Goal: Task Accomplishment & Management: Use online tool/utility

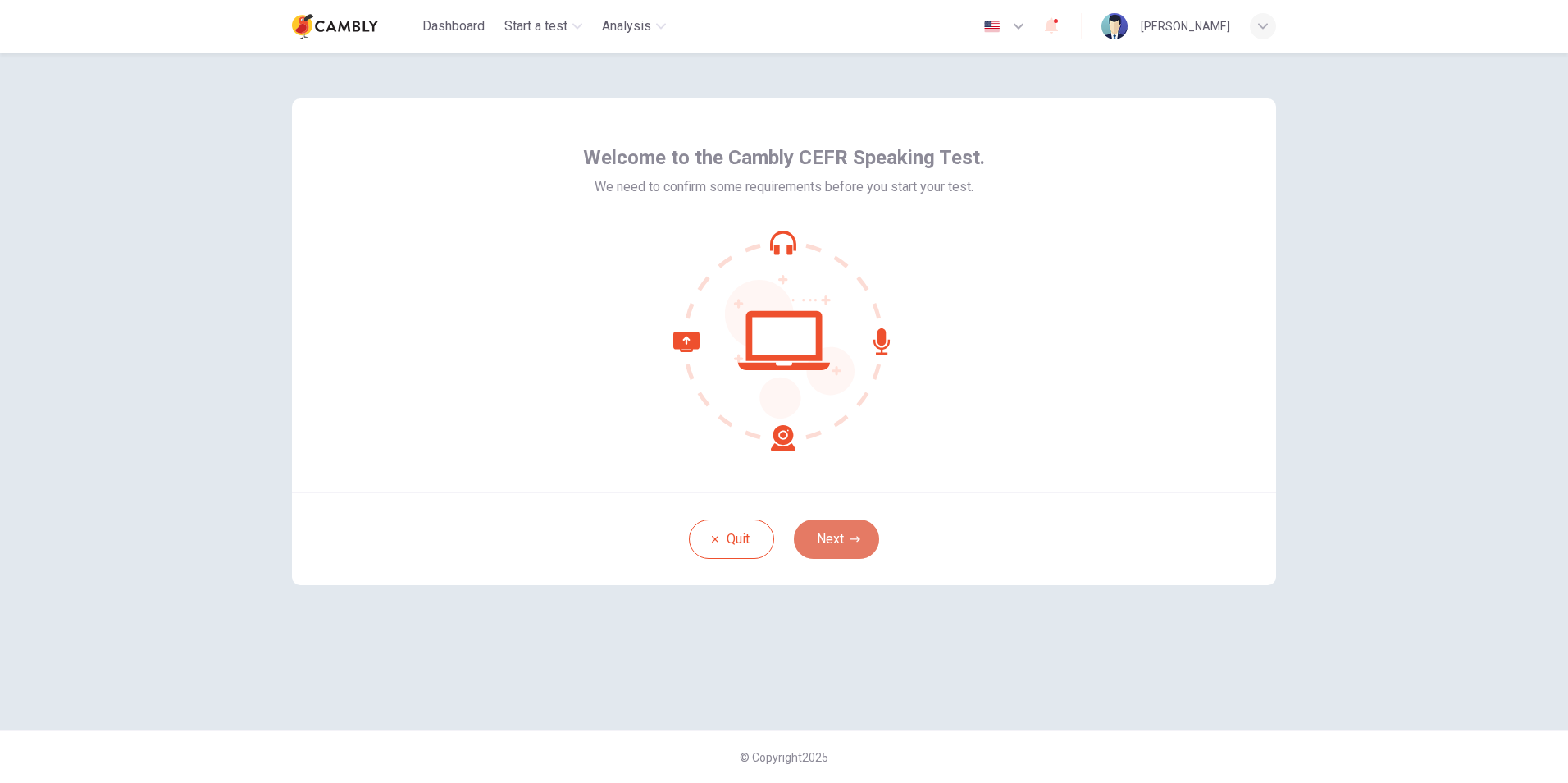
click at [837, 554] on button "Next" at bounding box center [836, 538] width 86 height 39
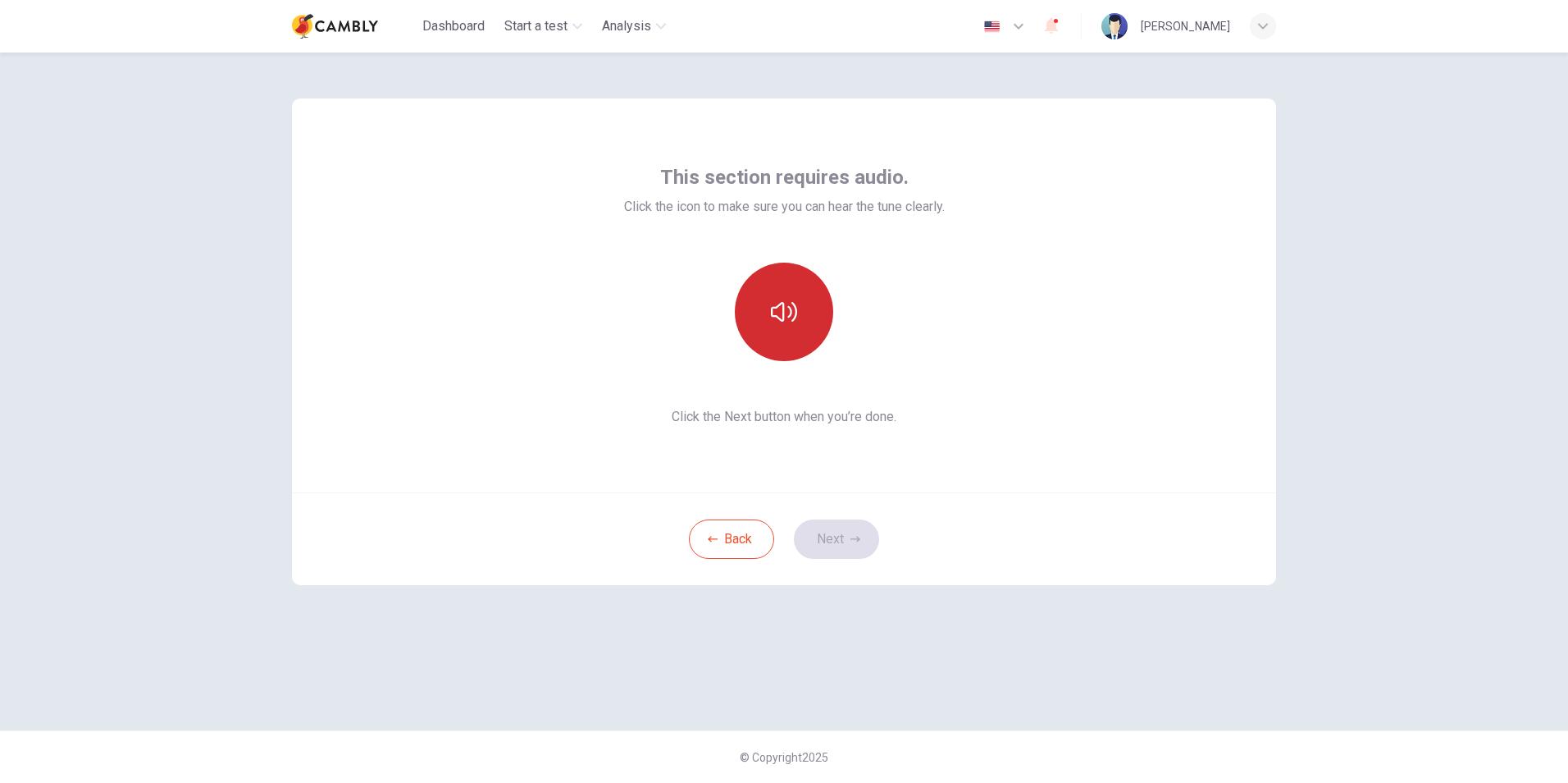
click at [782, 328] on button "button" at bounding box center [784, 311] width 98 height 98
click at [806, 528] on button "Next" at bounding box center [836, 538] width 86 height 39
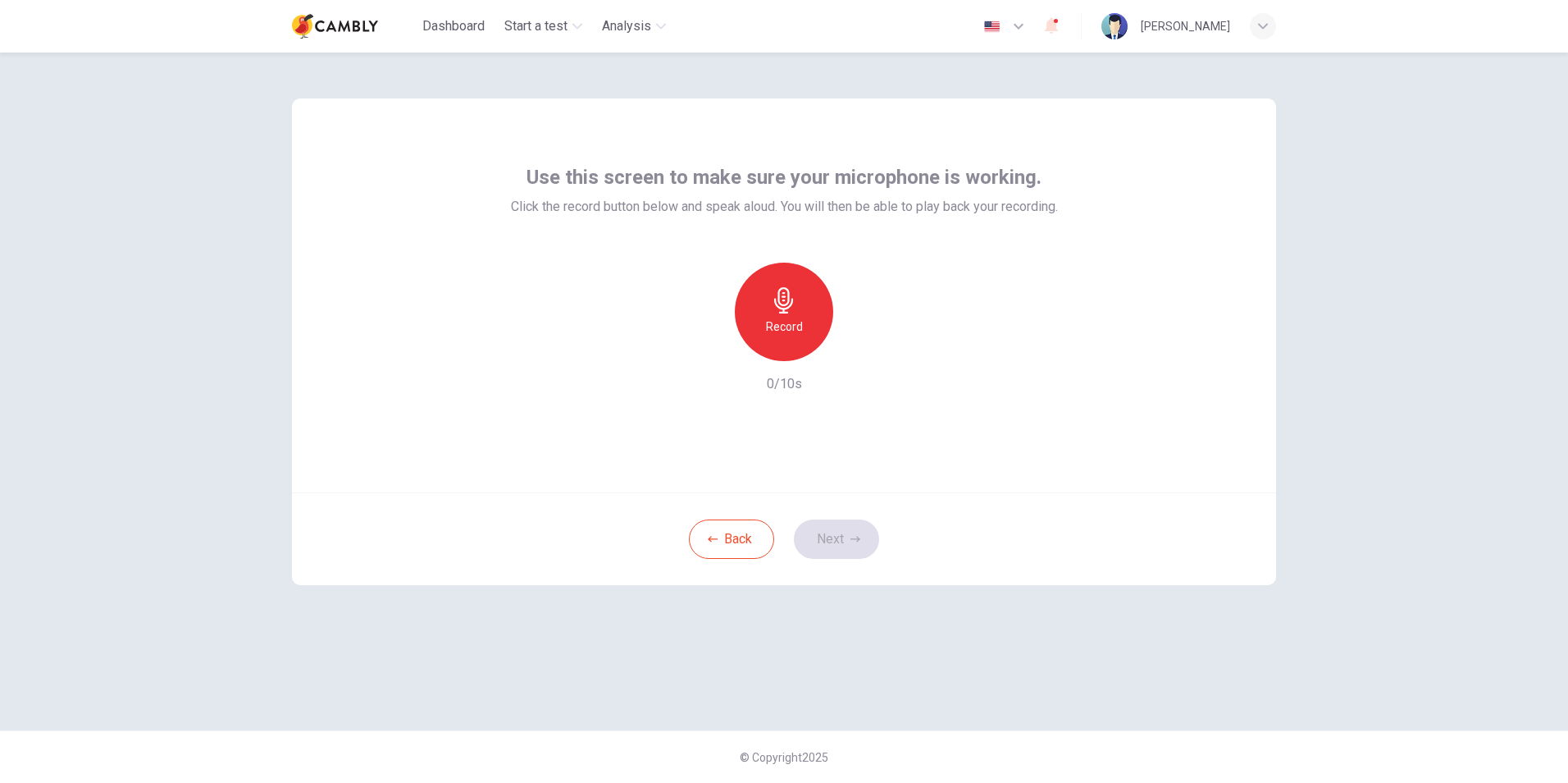
click at [795, 326] on h6 "Record" at bounding box center [784, 327] width 37 height 20
click at [793, 308] on icon "button" at bounding box center [784, 300] width 27 height 27
click at [794, 348] on div "Stop" at bounding box center [784, 311] width 98 height 98
click at [790, 315] on div "Record" at bounding box center [784, 311] width 98 height 98
click at [786, 324] on h6 "Stop" at bounding box center [784, 327] width 25 height 20
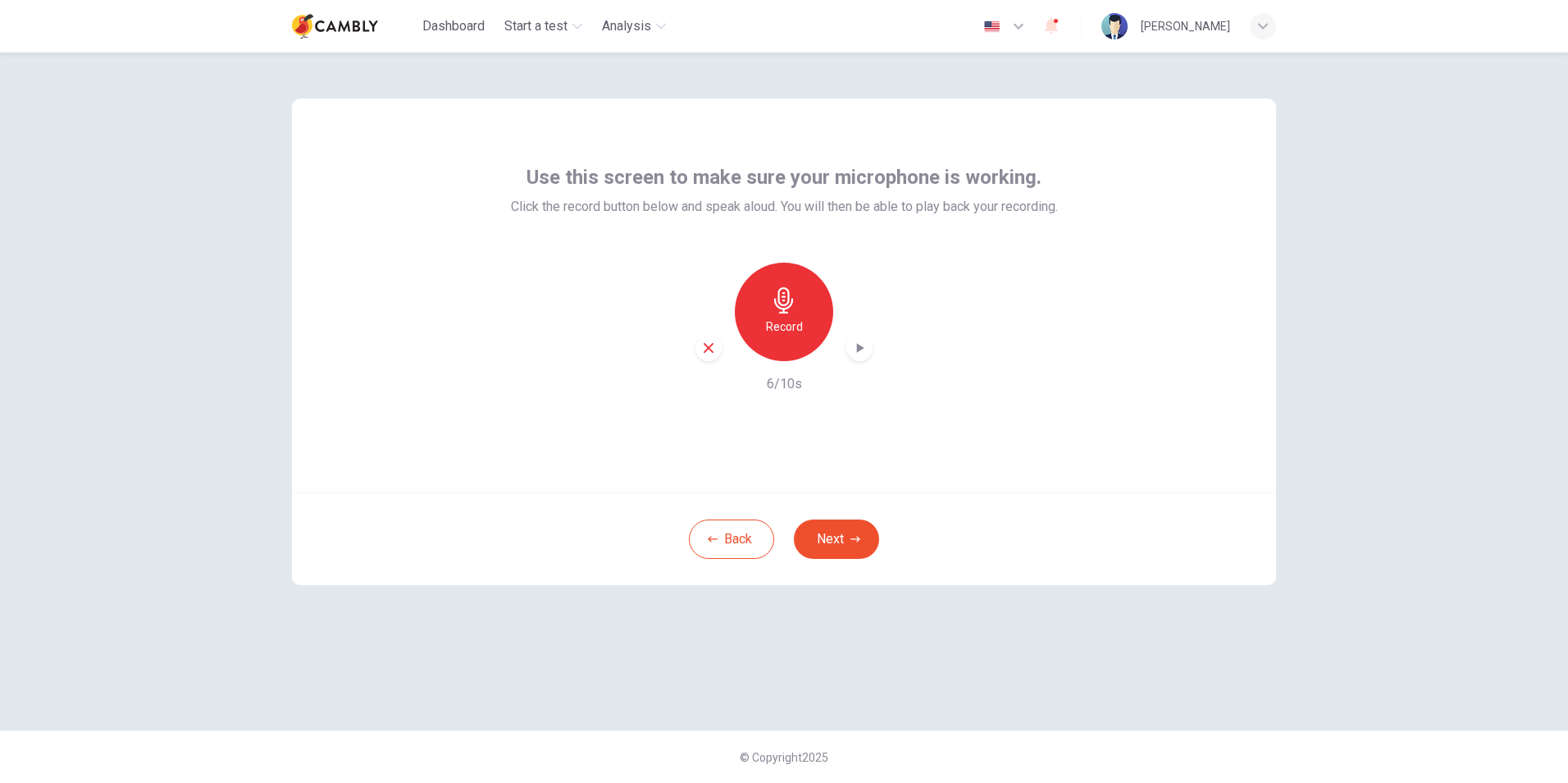
click at [868, 345] on div "button" at bounding box center [859, 348] width 27 height 27
click at [869, 535] on button "Next" at bounding box center [836, 538] width 86 height 39
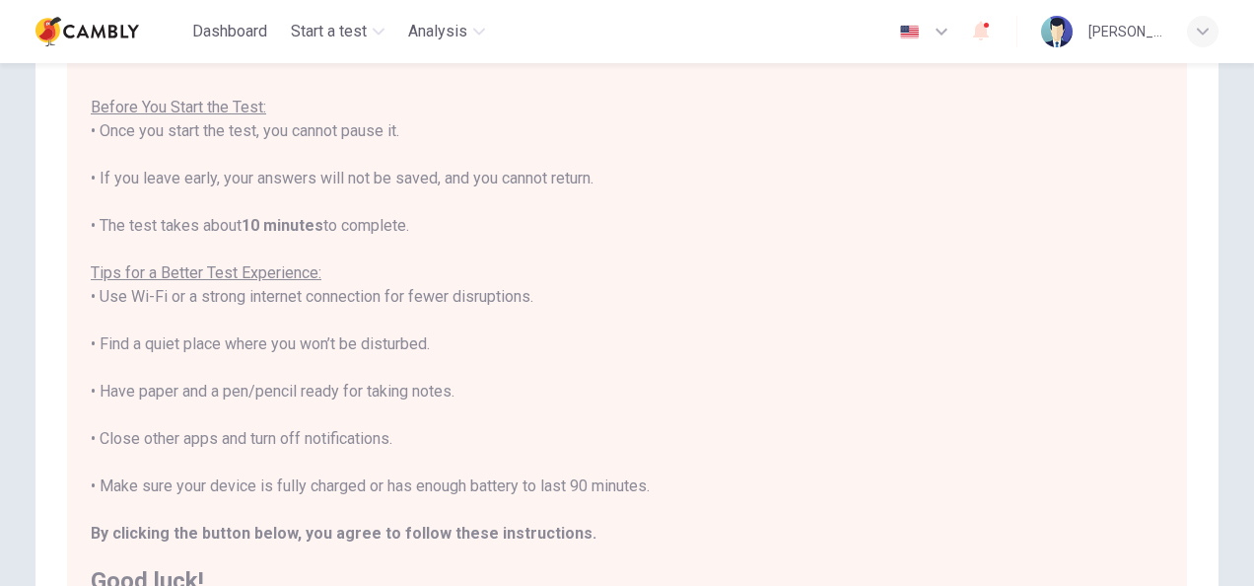
scroll to position [197, 0]
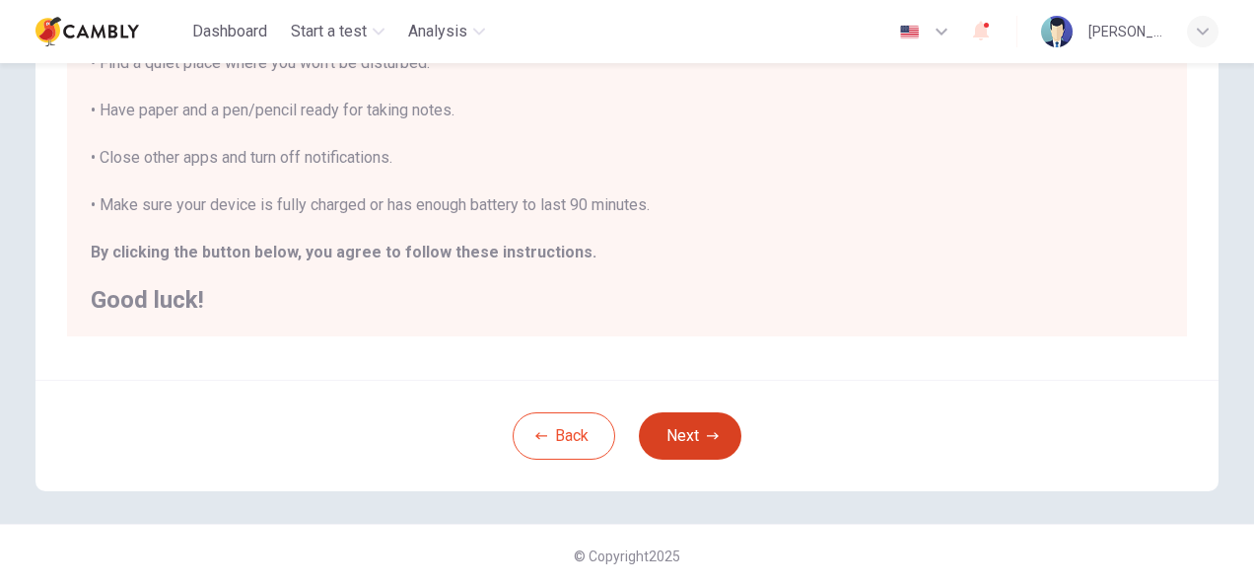
click at [682, 435] on button "Next" at bounding box center [690, 435] width 103 height 47
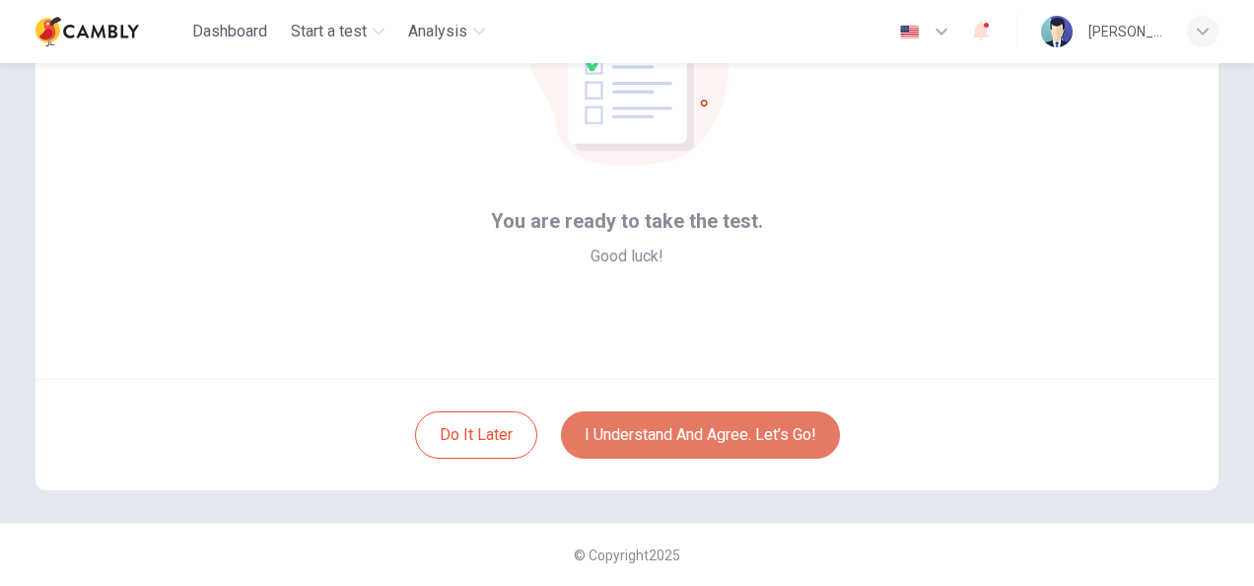
click at [703, 430] on button "I understand and agree. Let’s go!" at bounding box center [700, 434] width 279 height 47
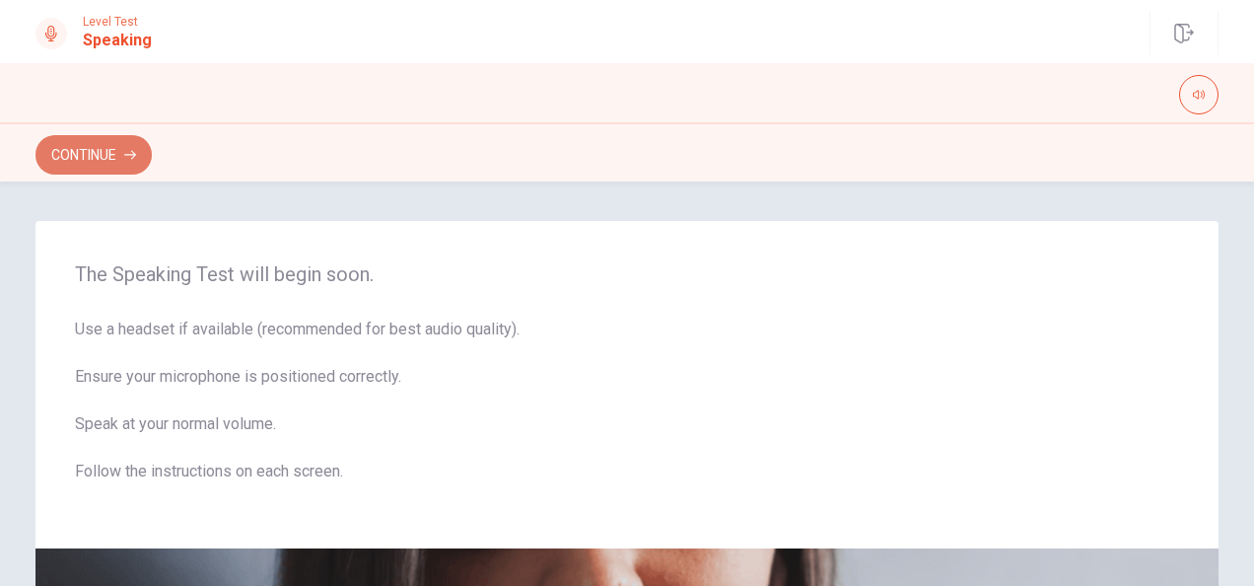
click at [99, 146] on button "Continue" at bounding box center [93, 154] width 116 height 39
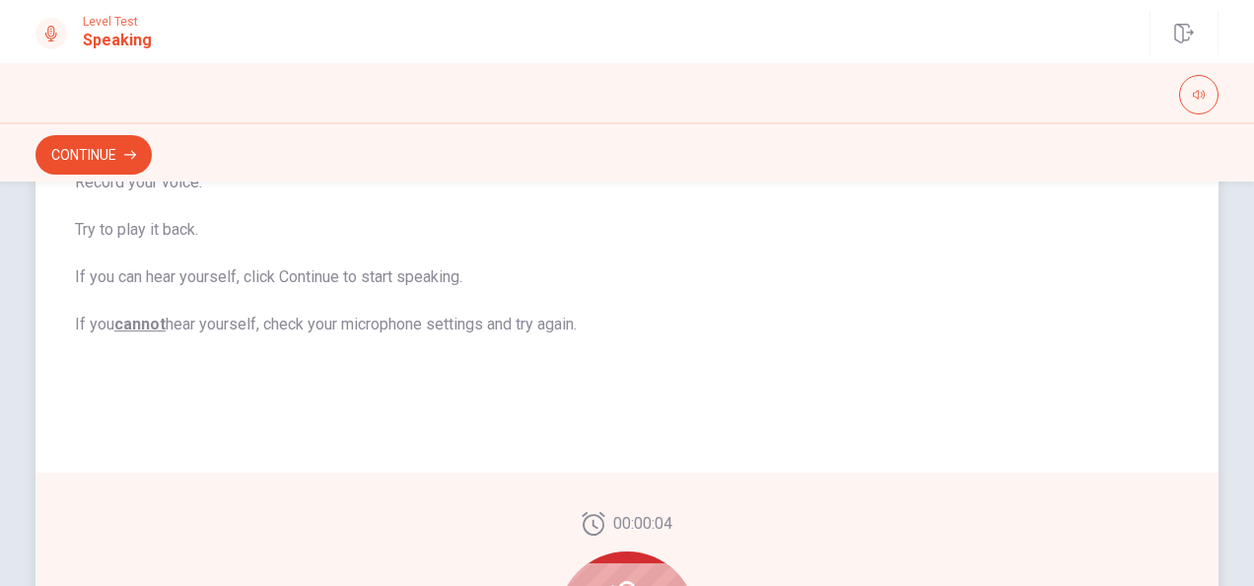
scroll to position [371, 0]
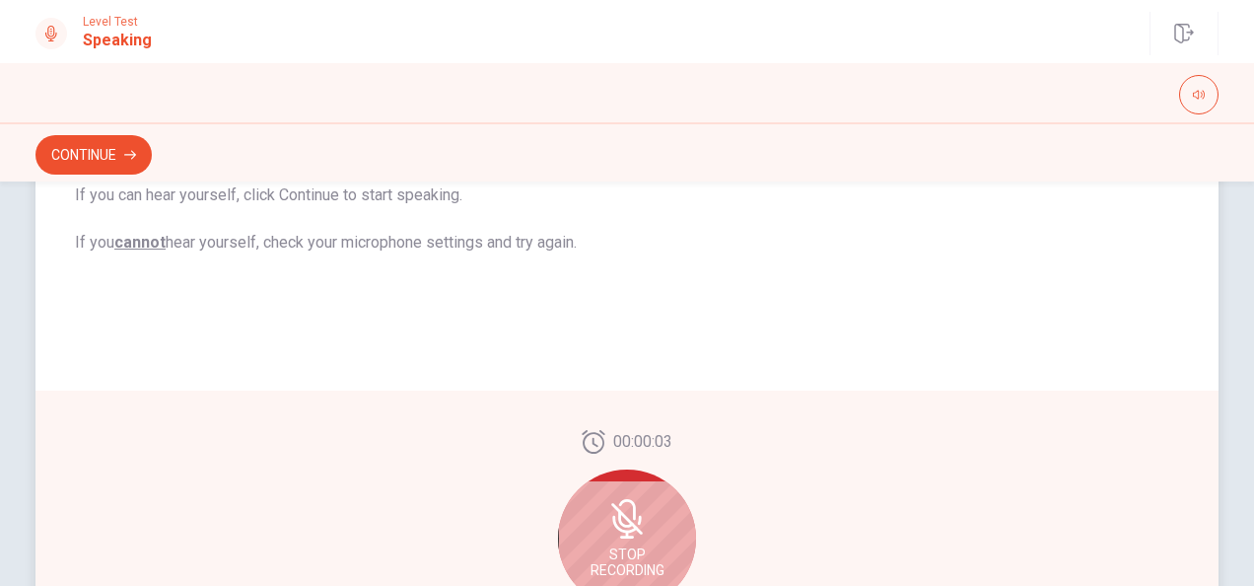
click at [586, 517] on div "Stop Recording" at bounding box center [627, 538] width 138 height 138
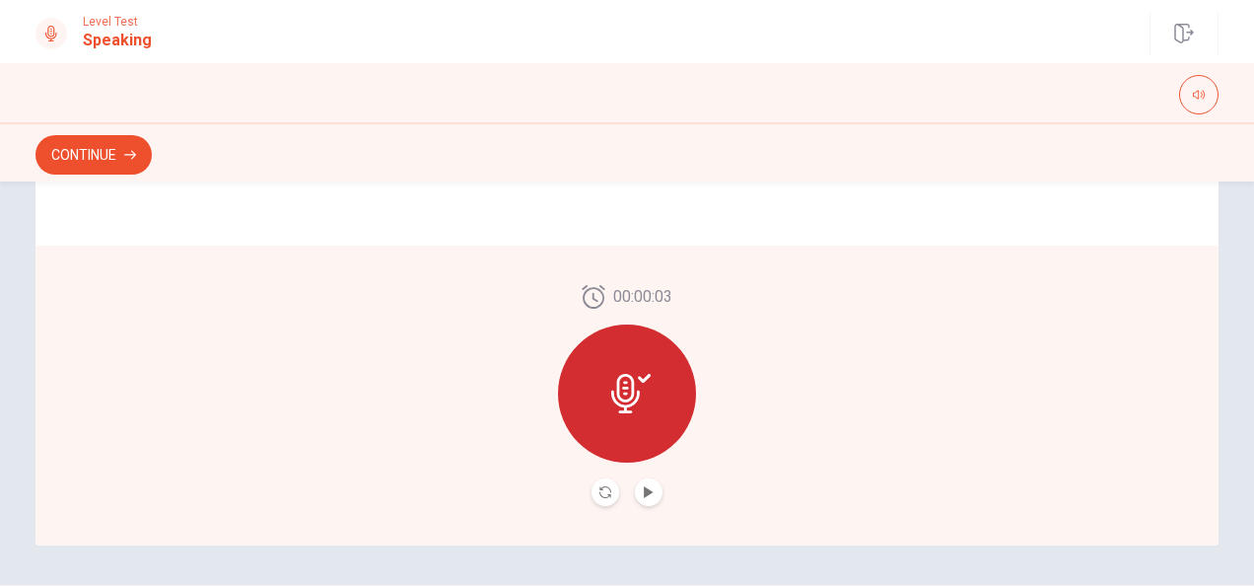
scroll to position [578, 0]
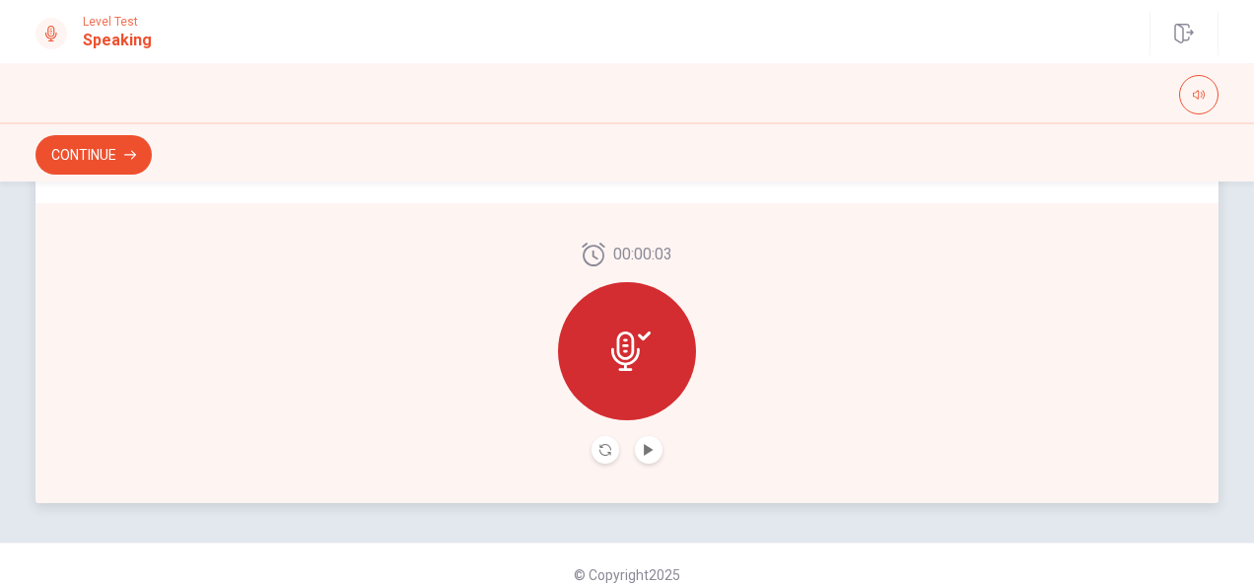
click at [611, 377] on div at bounding box center [627, 351] width 138 height 138
click at [637, 448] on button "Play Audio" at bounding box center [649, 450] width 28 height 28
click at [644, 448] on icon "Pause Audio" at bounding box center [649, 450] width 10 height 12
click at [592, 448] on button "Record Again" at bounding box center [606, 450] width 28 height 28
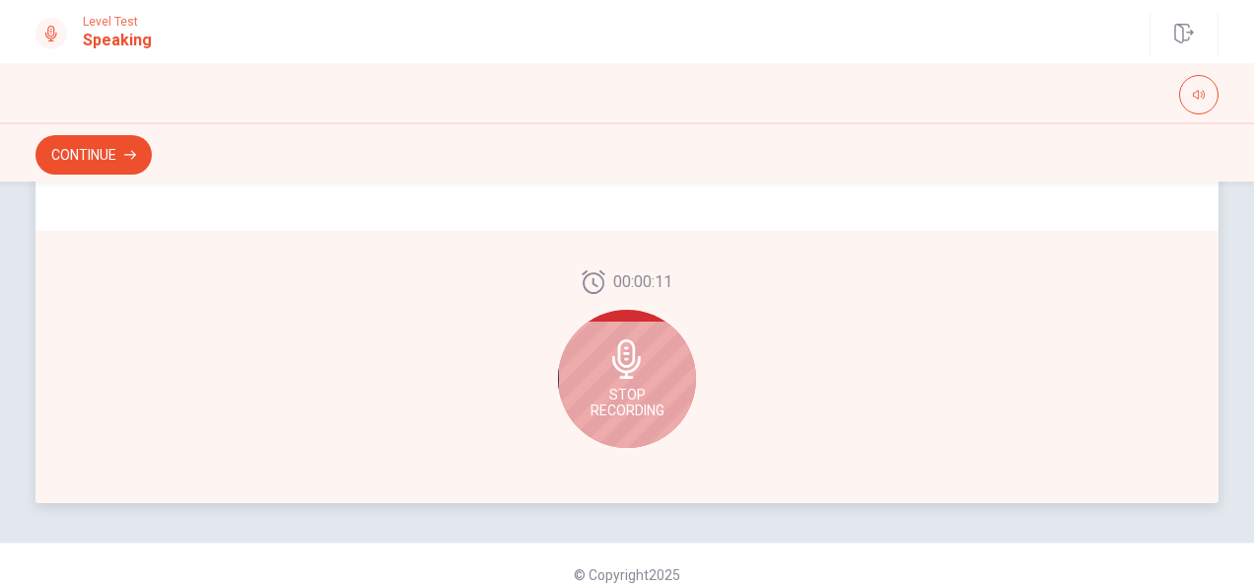
click at [619, 408] on span "Stop Recording" at bounding box center [628, 402] width 74 height 32
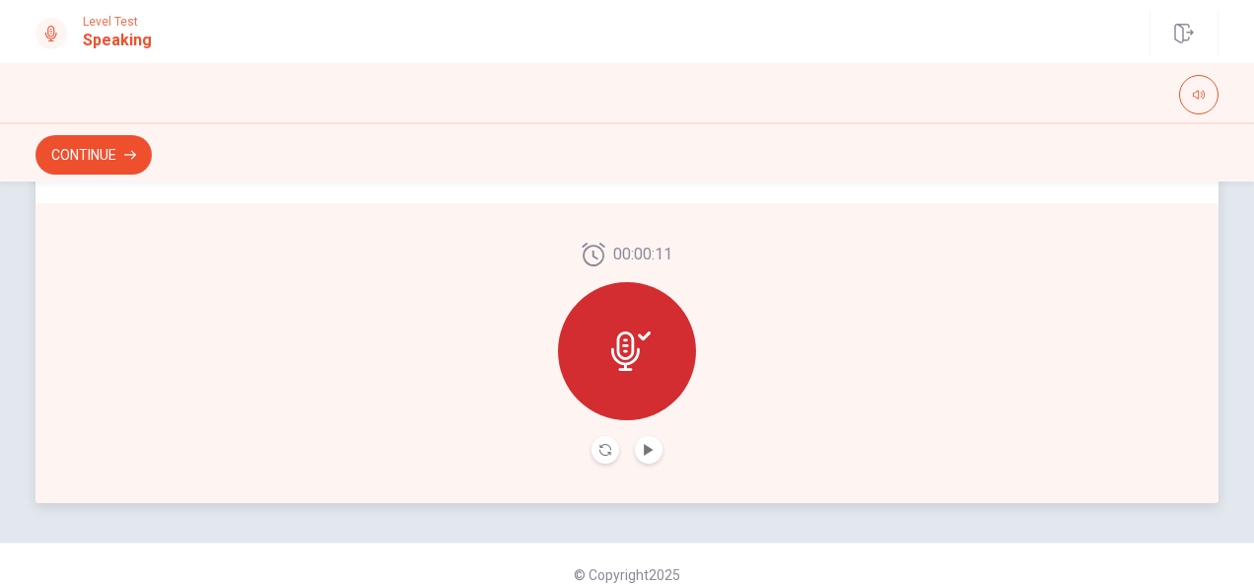
click at [635, 452] on button "Play Audio" at bounding box center [649, 450] width 28 height 28
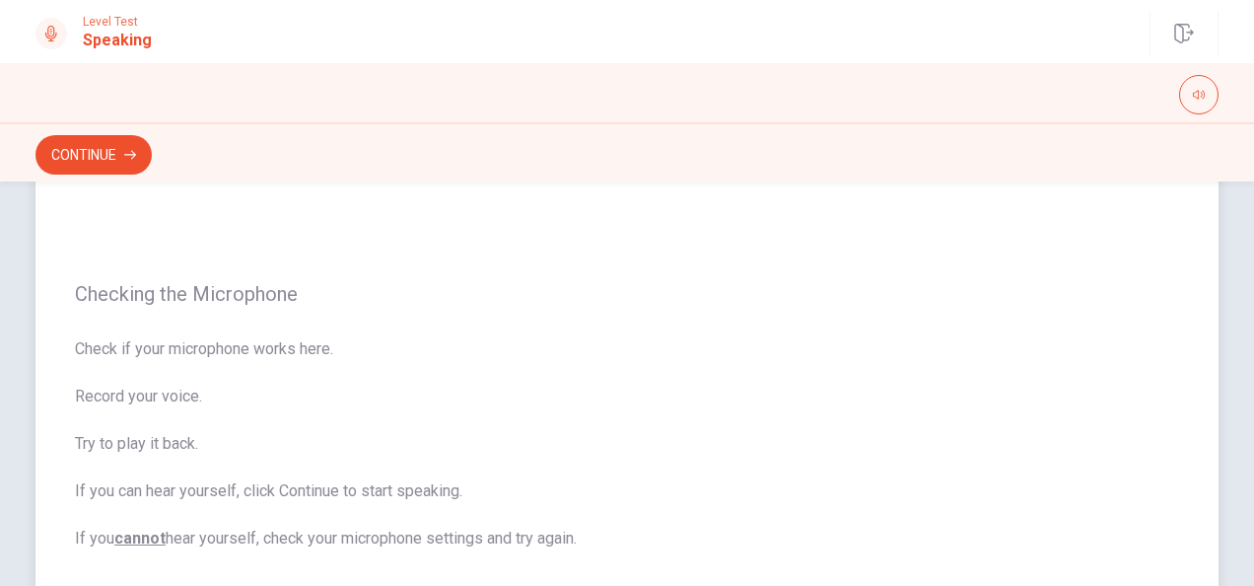
scroll to position [479, 0]
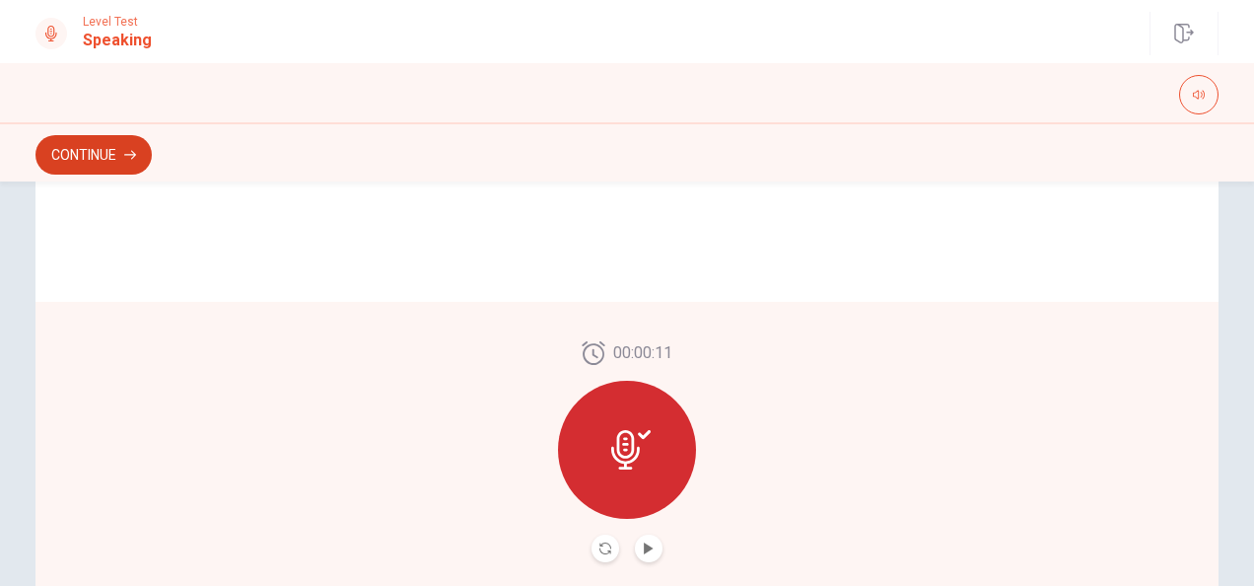
click at [61, 156] on button "Continue" at bounding box center [93, 154] width 116 height 39
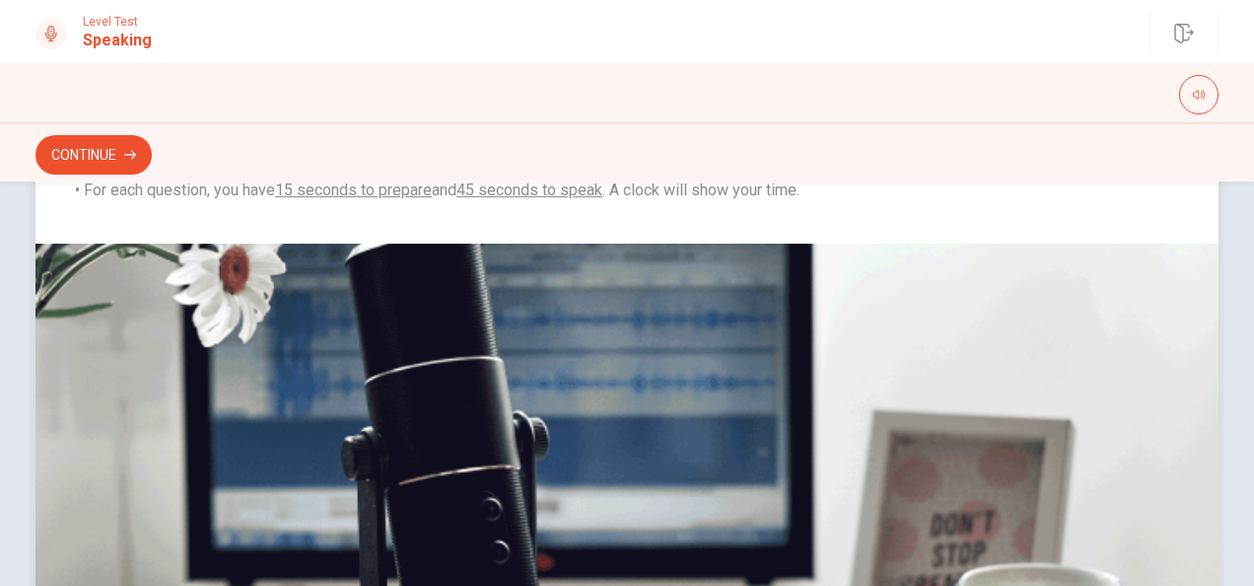
scroll to position [302, 0]
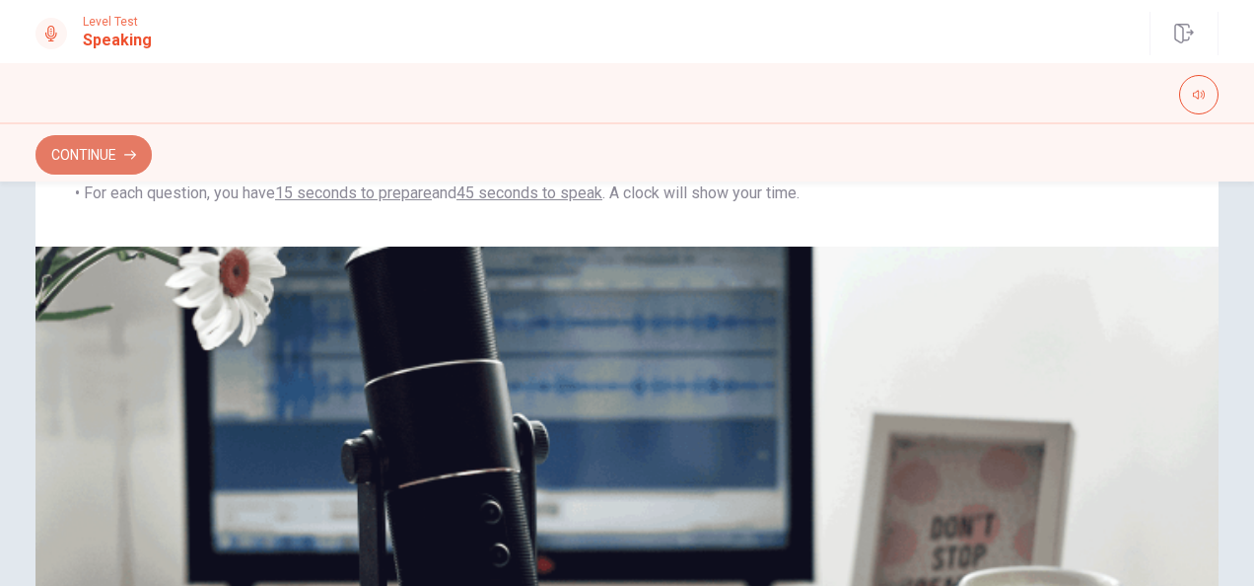
click at [91, 162] on button "Continue" at bounding box center [93, 154] width 116 height 39
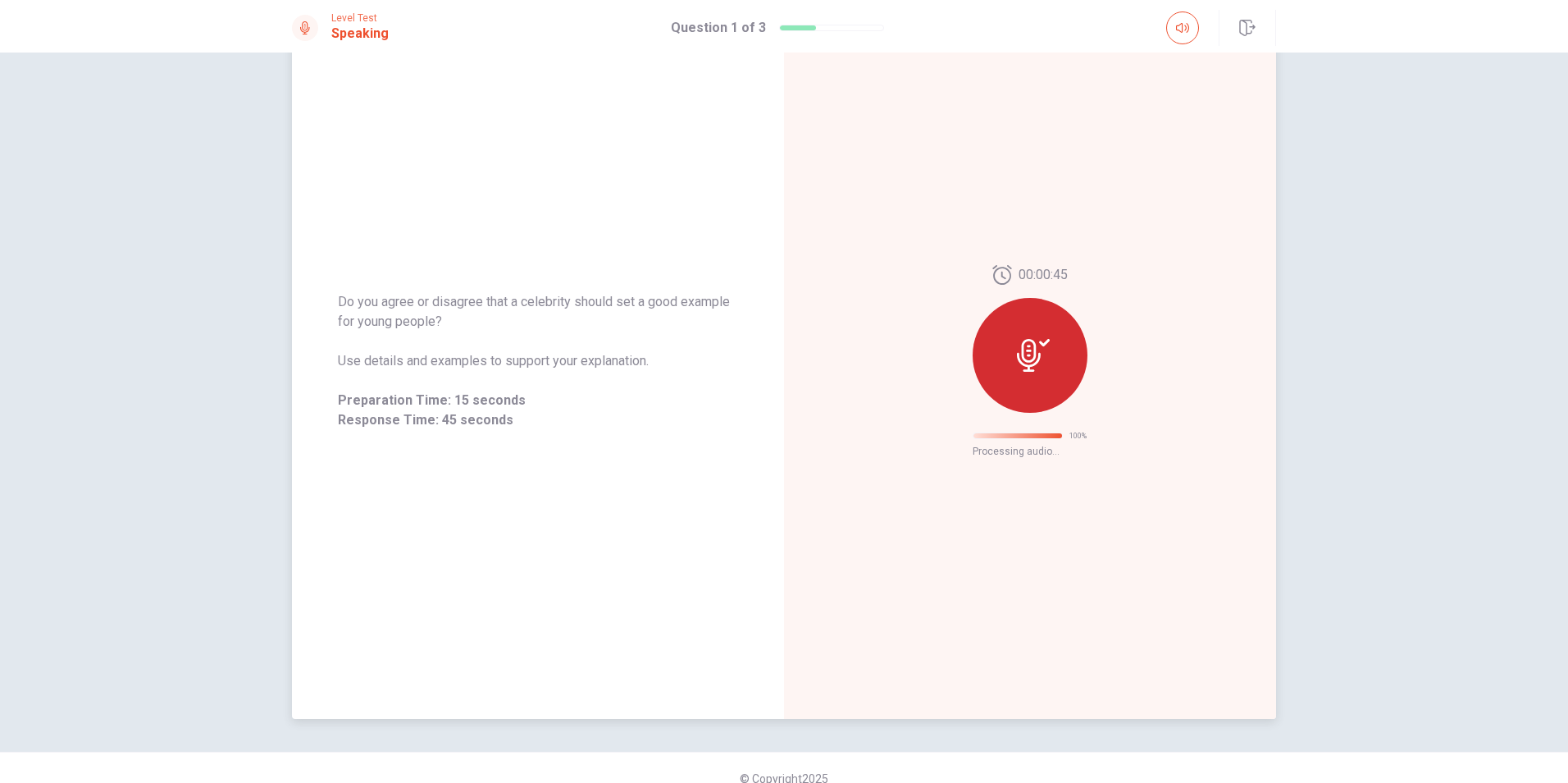
scroll to position [0, 0]
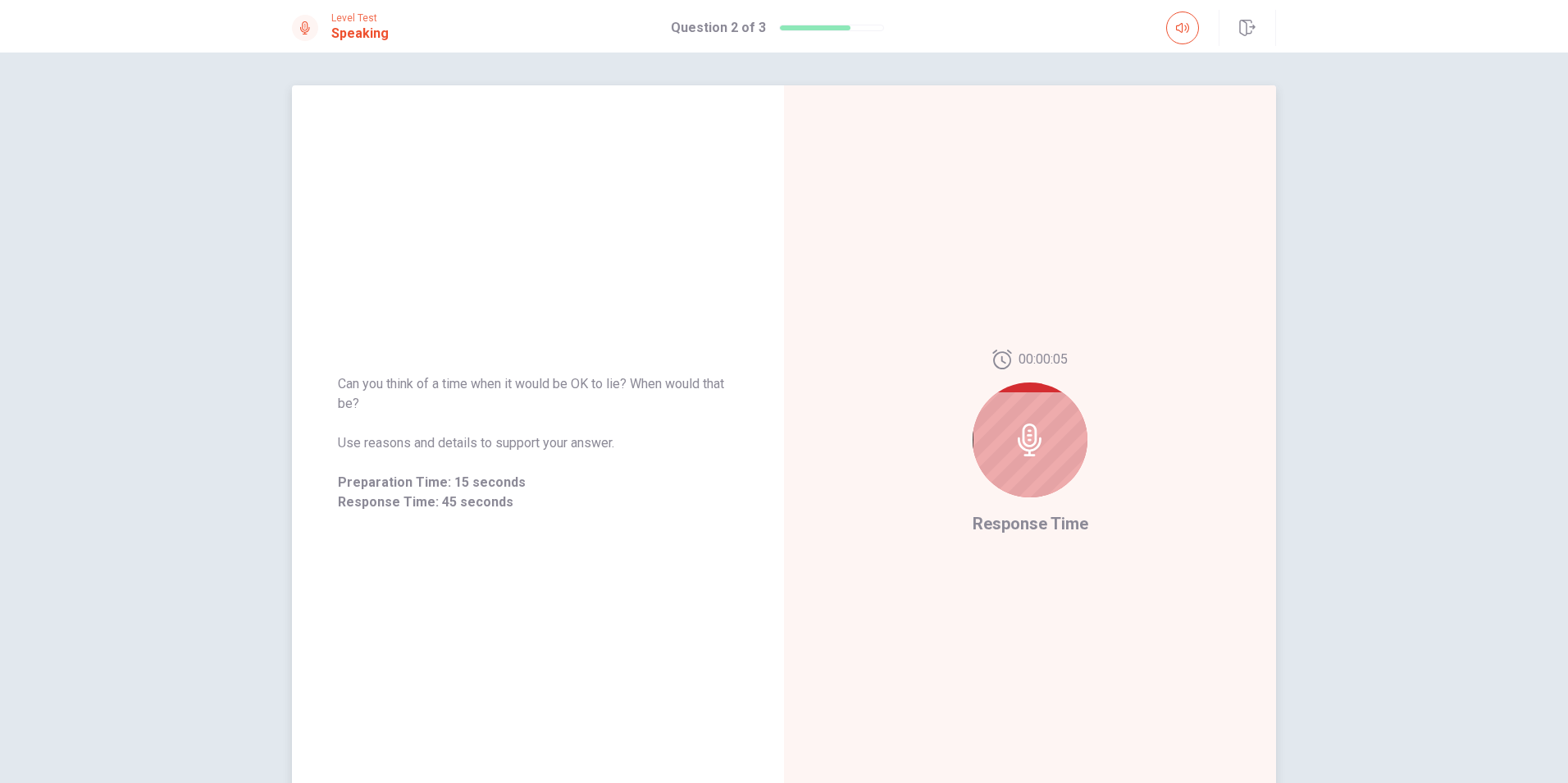
drag, startPoint x: 335, startPoint y: 382, endPoint x: 644, endPoint y: 378, distance: 309.0
click at [644, 378] on span "Can you think of a time when it would be OK to lie? When would that be?" at bounding box center [537, 394] width 400 height 39
drag, startPoint x: 631, startPoint y: 378, endPoint x: 527, endPoint y: 380, distance: 104.0
click at [527, 380] on span "Can you think of a time when it would be OK to lie? When would that be?" at bounding box center [537, 394] width 400 height 39
click at [518, 379] on span "Can you think of a time when it would be OK to lie? When would that be?" at bounding box center [537, 394] width 400 height 39
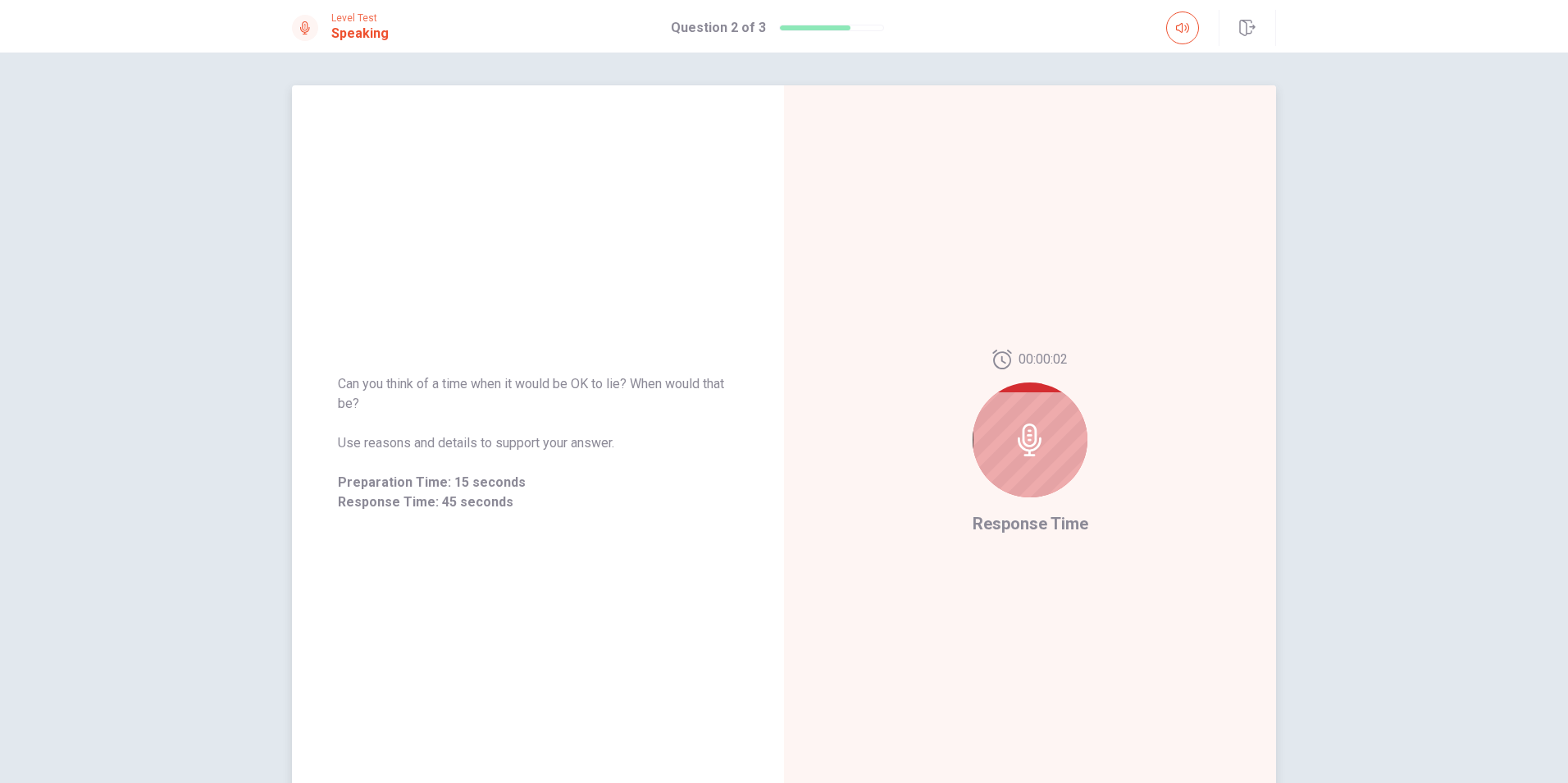
click at [1019, 455] on icon at bounding box center [1030, 439] width 32 height 32
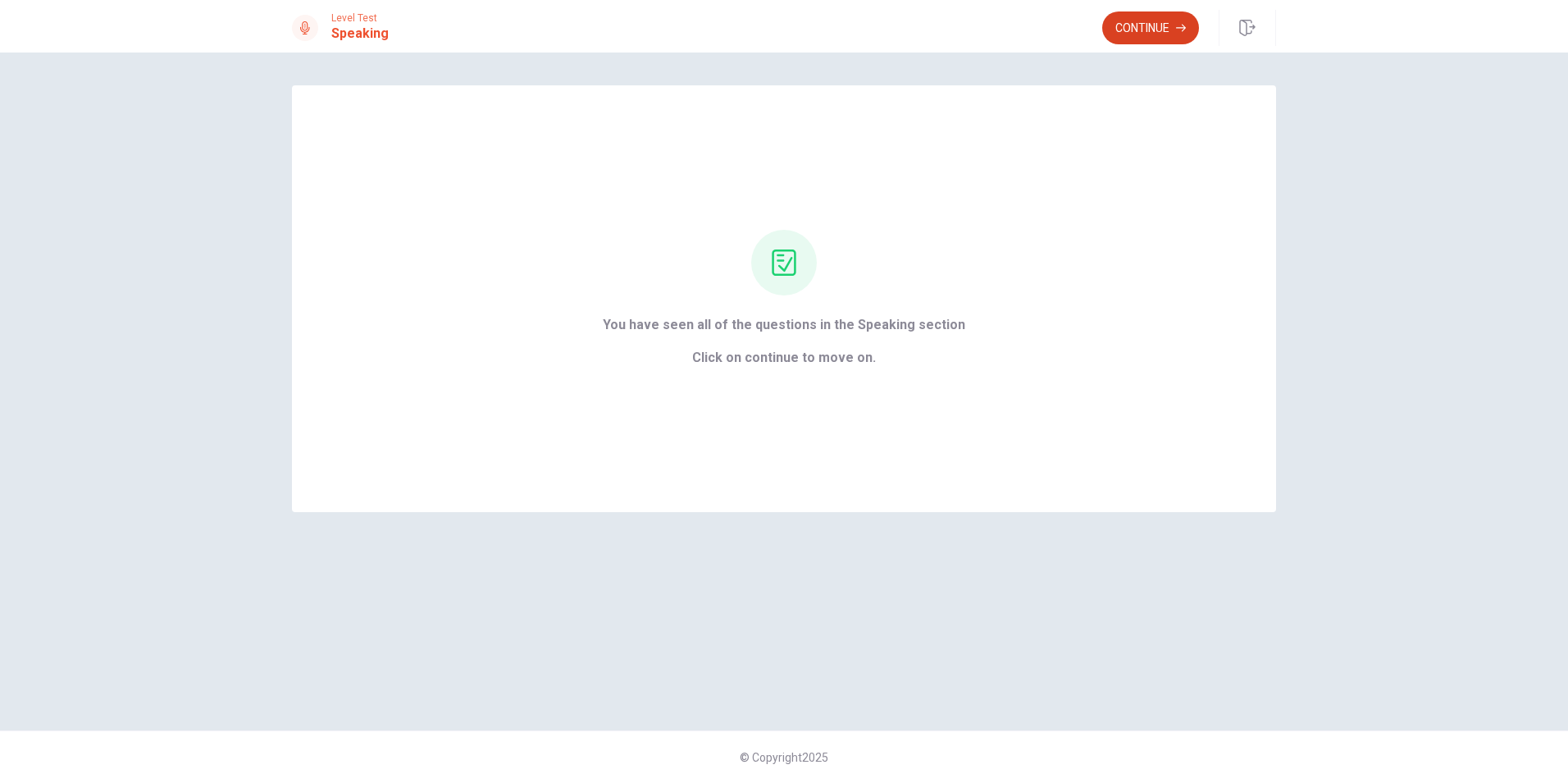
click at [1120, 36] on button "Continue" at bounding box center [1150, 27] width 96 height 32
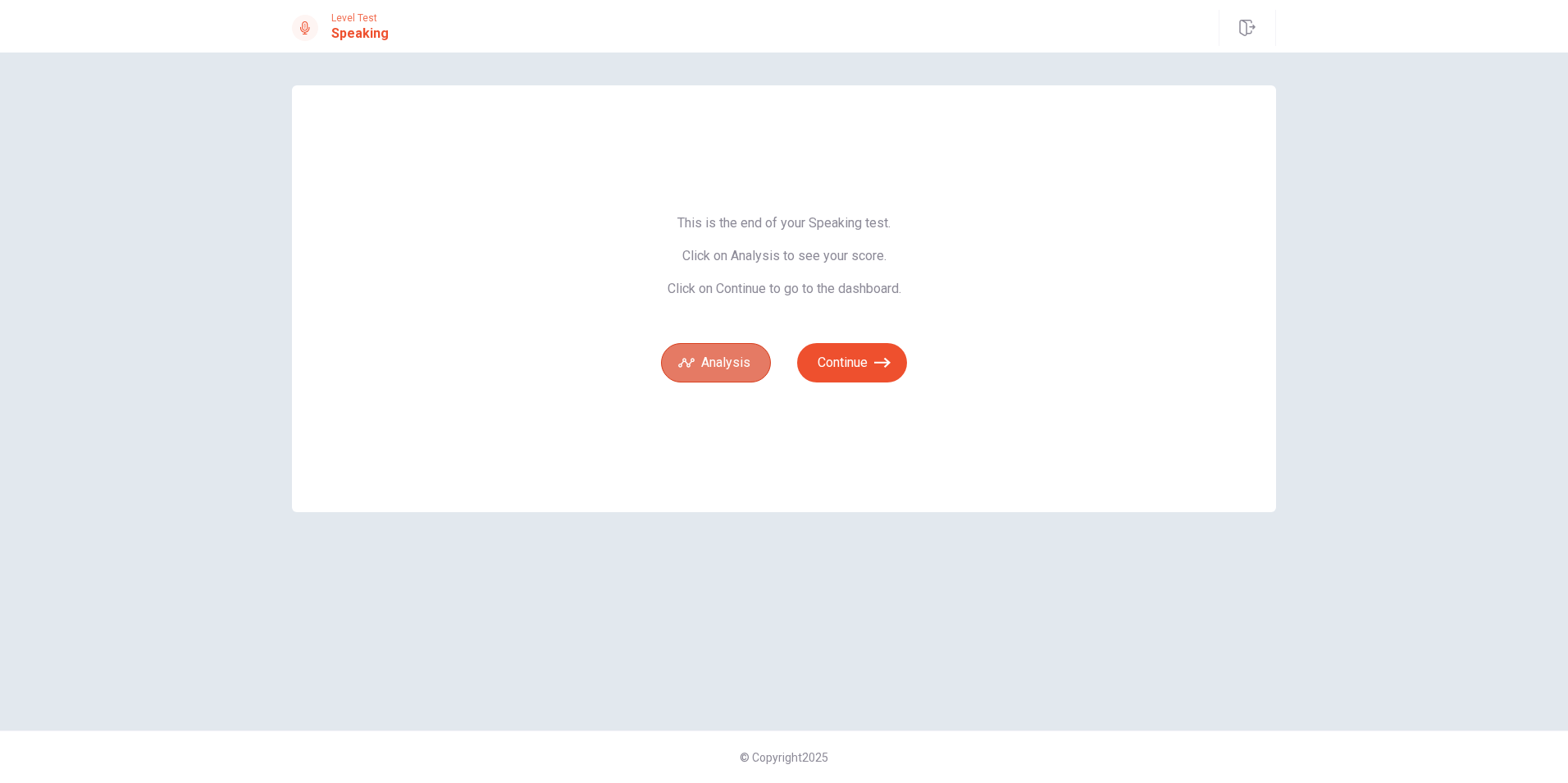
click at [734, 358] on button "Analysis" at bounding box center [716, 362] width 110 height 39
